Goal: Use online tool/utility: Utilize a website feature to perform a specific function

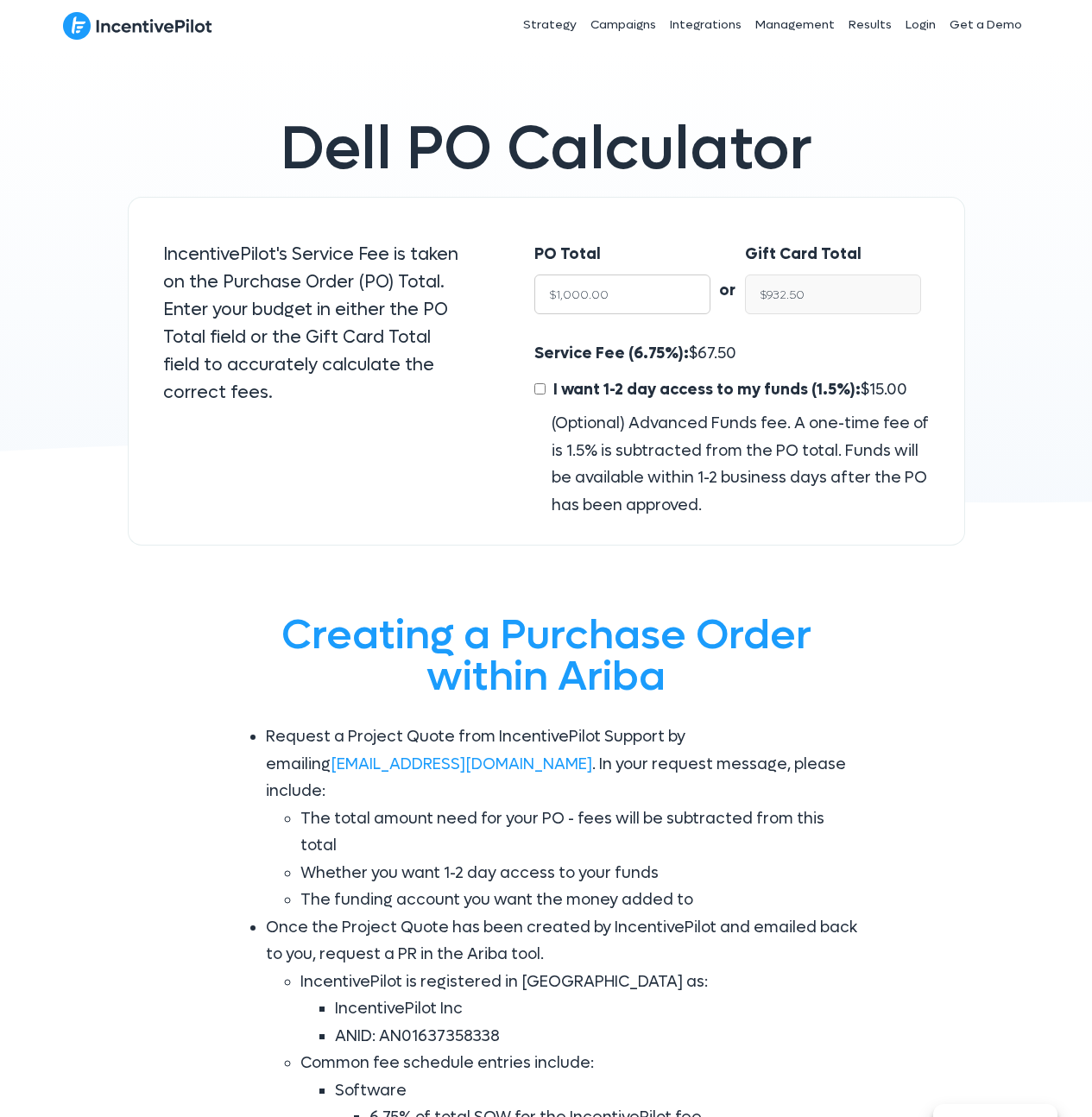
click at [557, 294] on input "$1,000.00" at bounding box center [623, 294] width 176 height 40
type input "$3,000.00"
type input "$2,797.50"
type input "$3,000.00"
drag, startPoint x: 768, startPoint y: 293, endPoint x: 920, endPoint y: 296, distance: 152.0
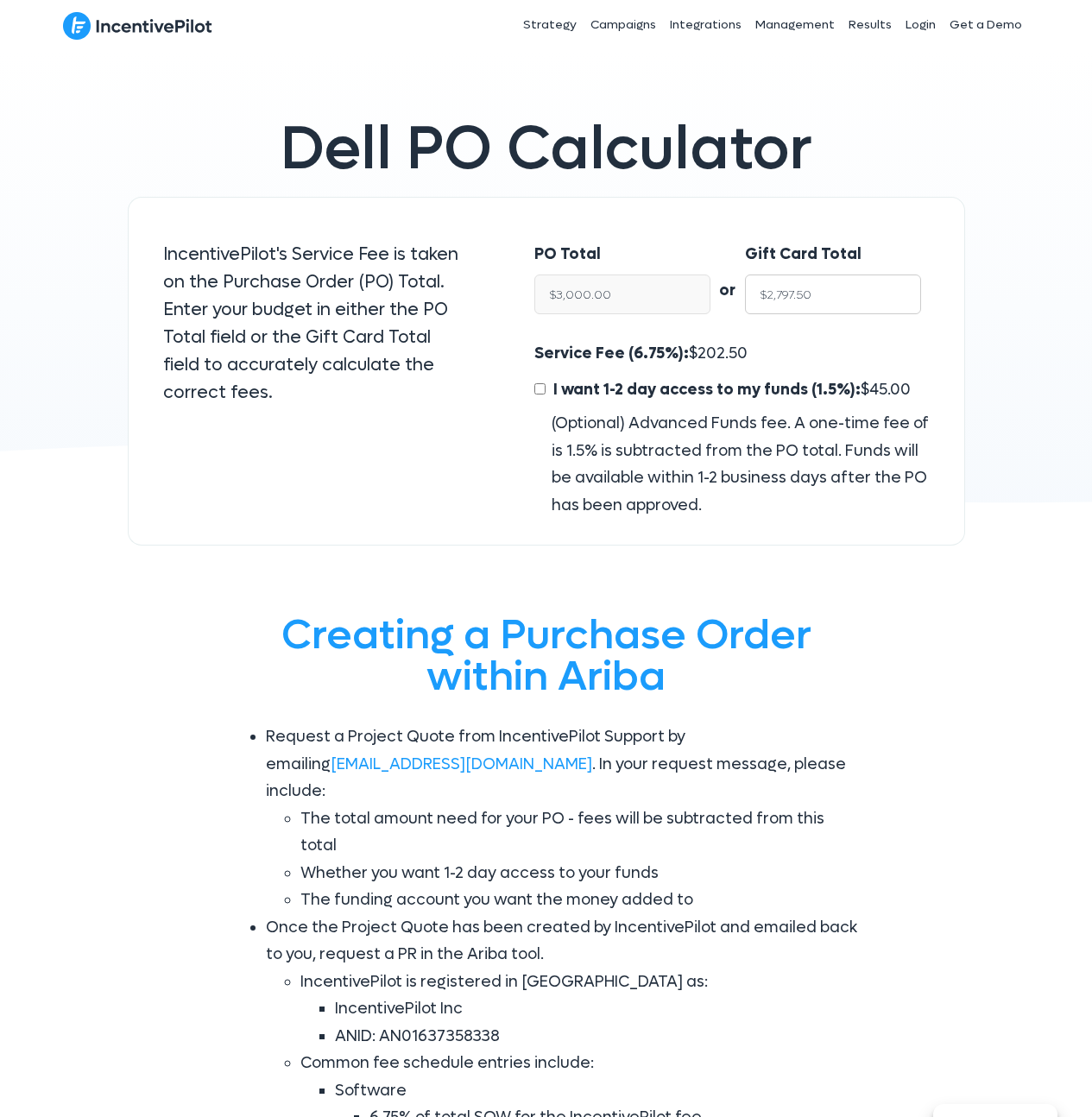
click at [920, 296] on input "$2,797.50" at bounding box center [833, 294] width 176 height 40
type input "$3"
type input "$3.22"
type input "$3,0"
type input "$32.17"
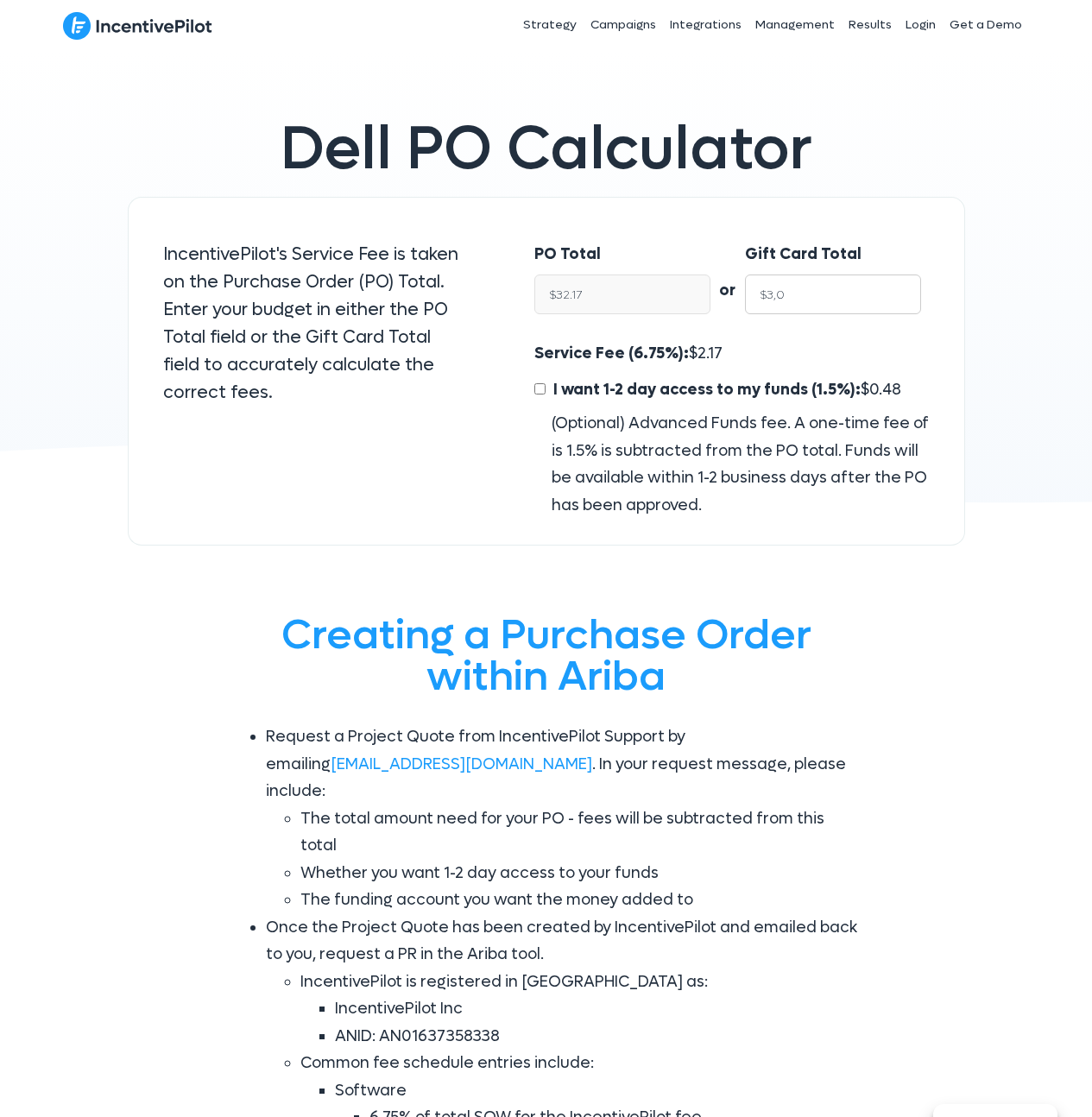
type input "$3,00"
type input "$321.72"
type input "$3,000"
type input "$3,217.16"
type input "$3,000.00"
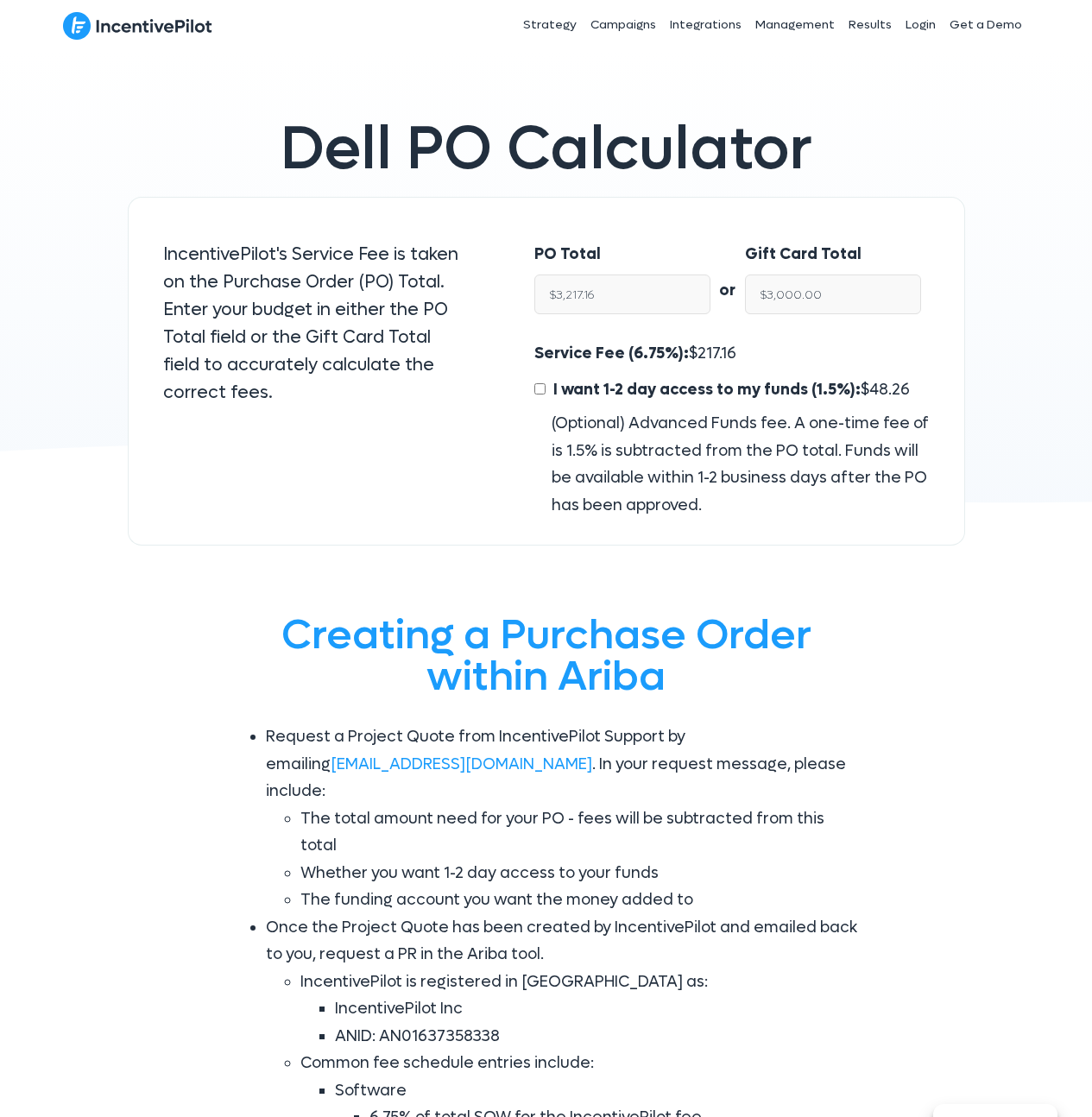
click at [782, 332] on div "Gift Card Total $3,000.00" at bounding box center [842, 282] width 193 height 118
click at [726, 358] on span "217.16" at bounding box center [717, 353] width 39 height 20
click at [712, 353] on span "217.16" at bounding box center [717, 353] width 39 height 20
copy span "217.16"
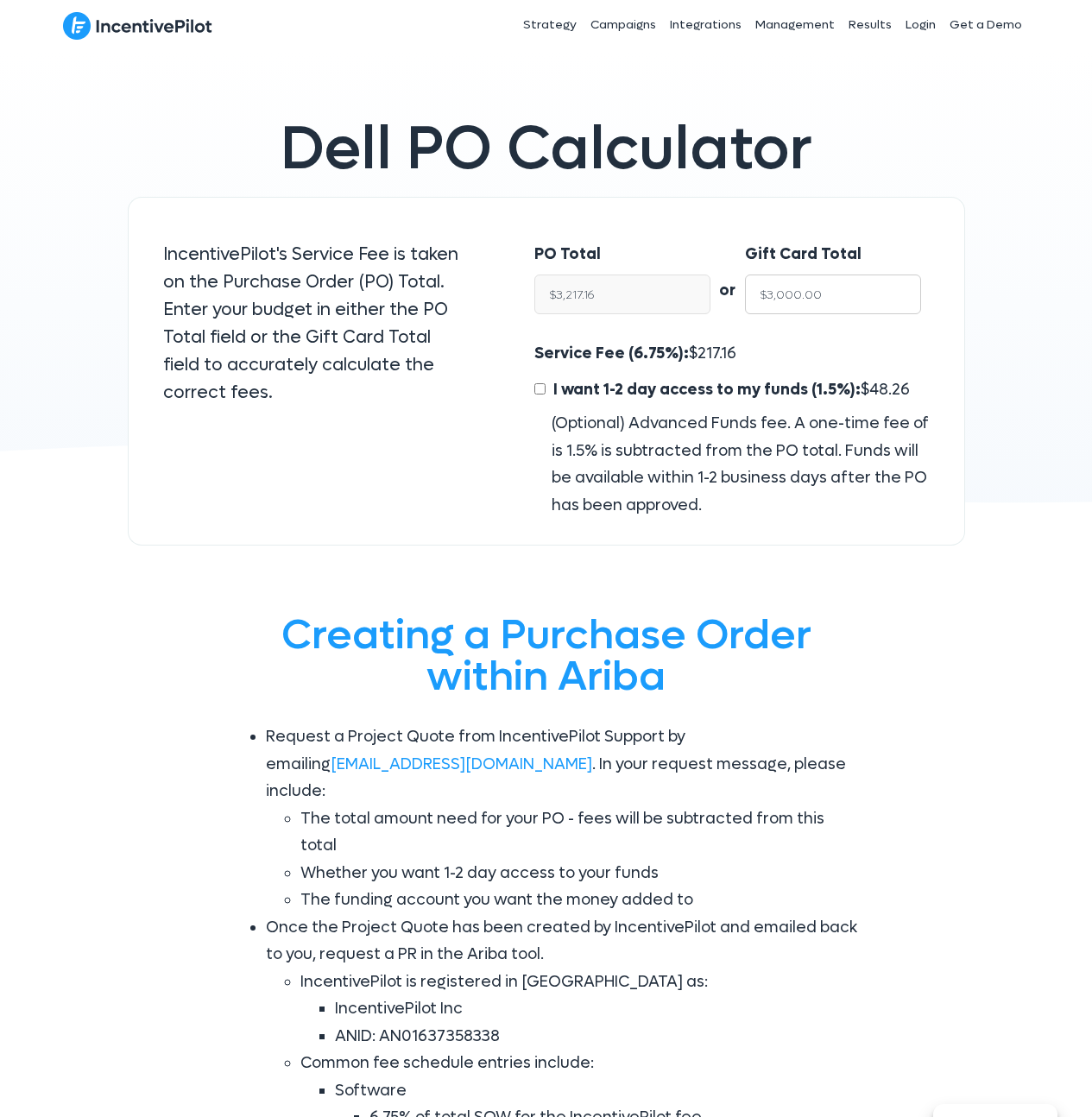
click at [780, 291] on input "$3,000.00" at bounding box center [833, 294] width 176 height 40
drag, startPoint x: 750, startPoint y: 361, endPoint x: 625, endPoint y: 318, distance: 132.2
click at [749, 361] on div "Service Fee (6.75%): $ 217.16 I want 1-2 day access to my funds (1.5%): $ 48.26…" at bounding box center [731, 429] width 394 height 178
click at [605, 294] on input "$3,217.16" at bounding box center [623, 294] width 176 height 40
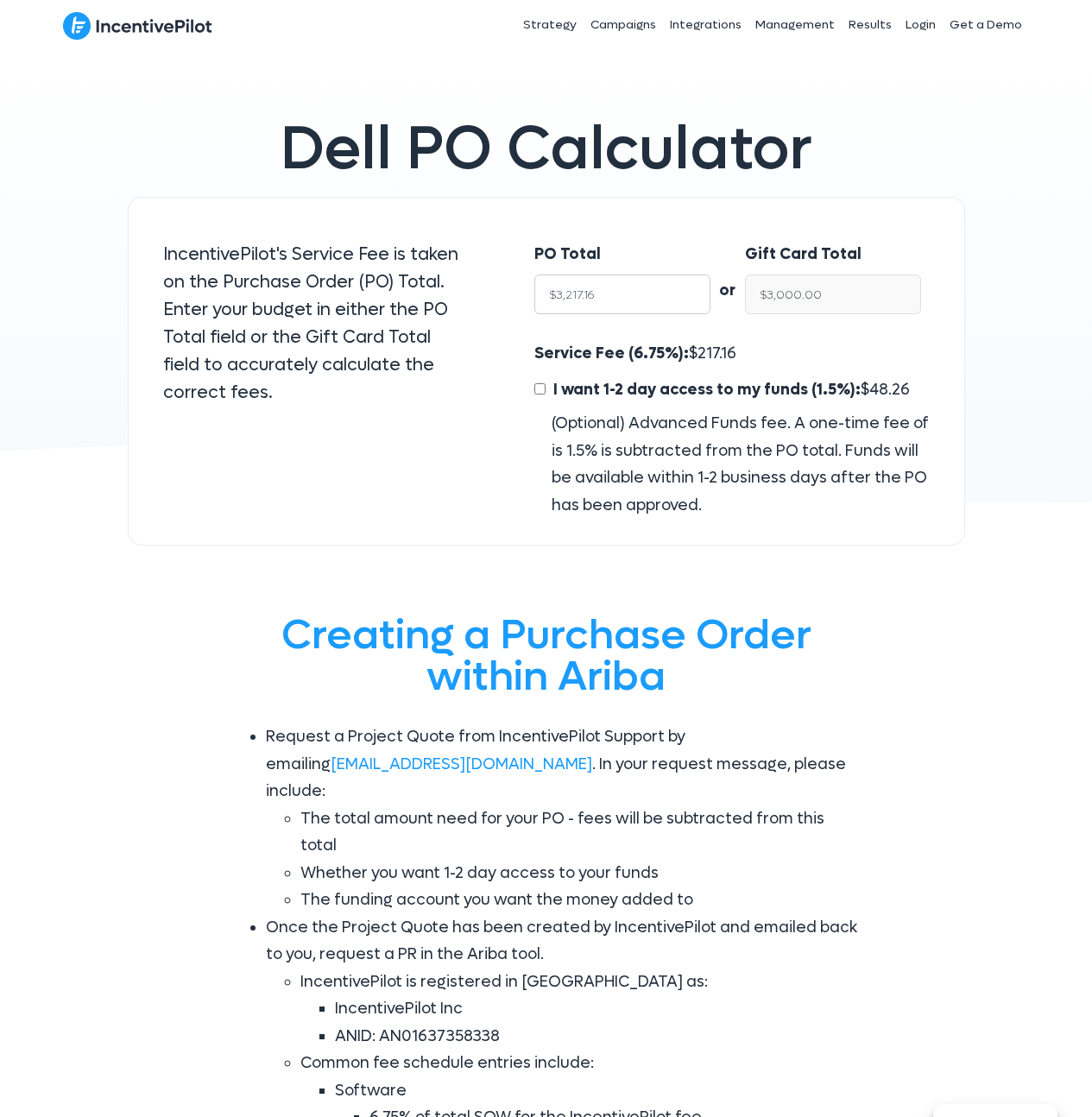
click at [605, 294] on input "$3,217.16" at bounding box center [623, 294] width 176 height 40
